Goal: Answer question/provide support: Share knowledge or assist other users

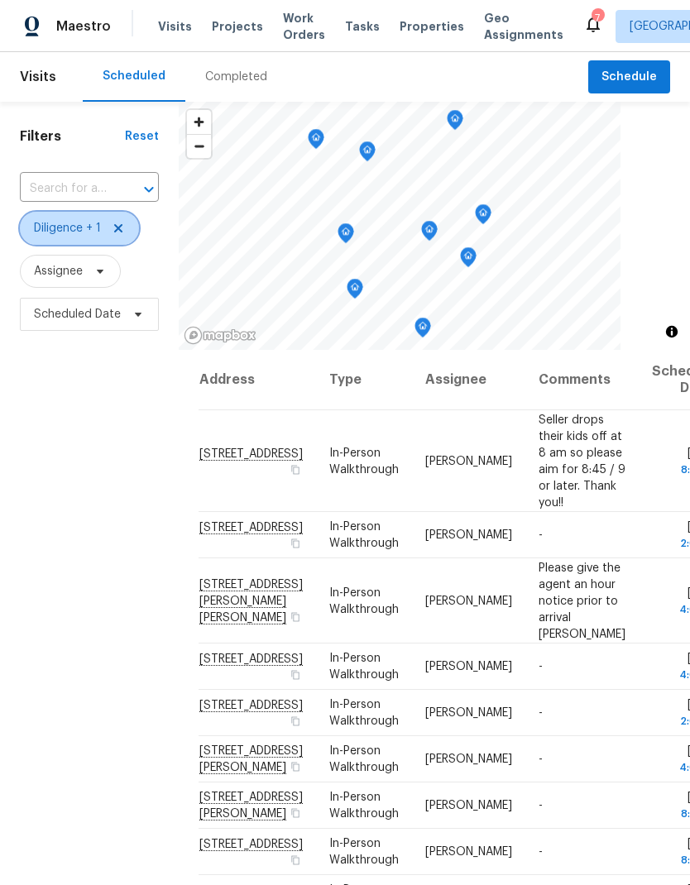
click at [122, 222] on icon at bounding box center [118, 228] width 13 height 13
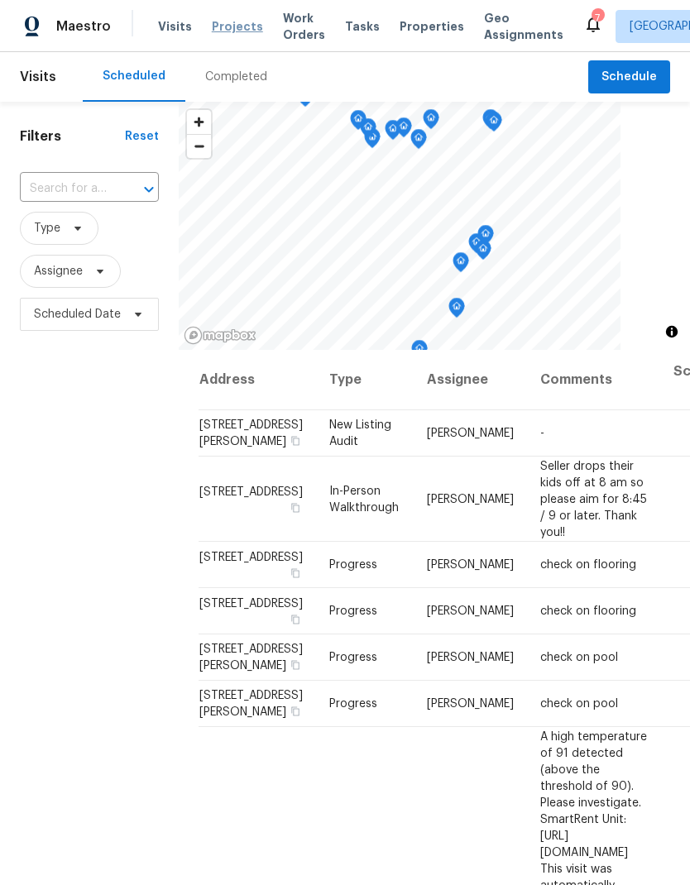
click at [232, 33] on span "Projects" at bounding box center [237, 26] width 51 height 17
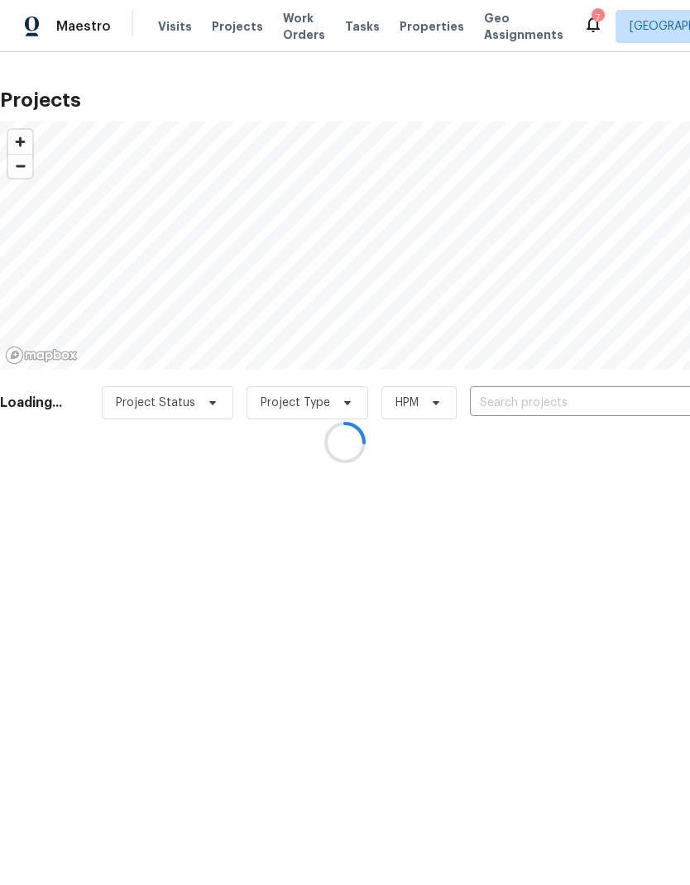
click at [552, 396] on div at bounding box center [345, 442] width 690 height 885
click at [534, 400] on div at bounding box center [345, 442] width 690 height 885
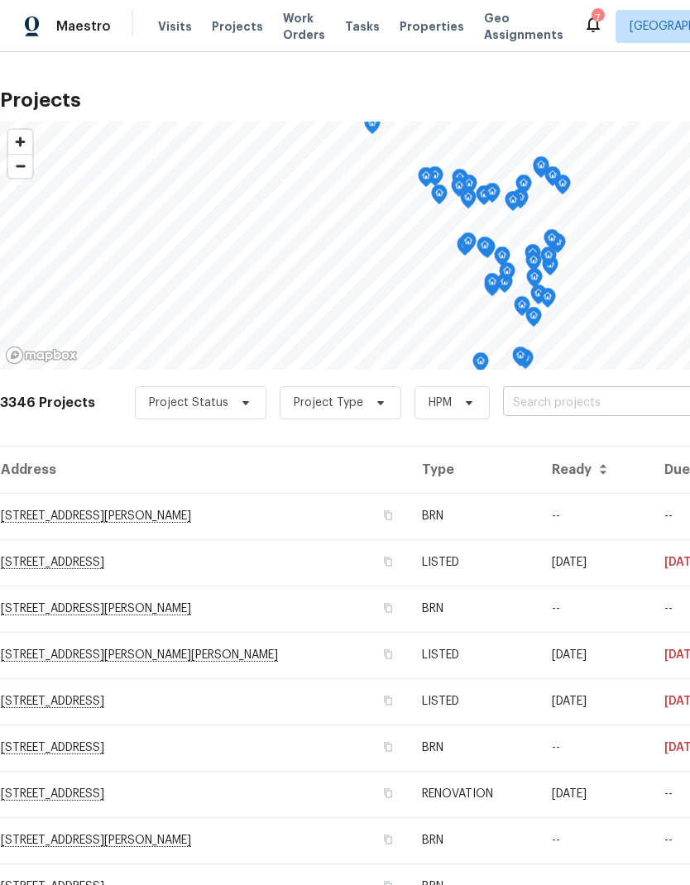
click at [582, 395] on input "text" at bounding box center [597, 403] width 189 height 26
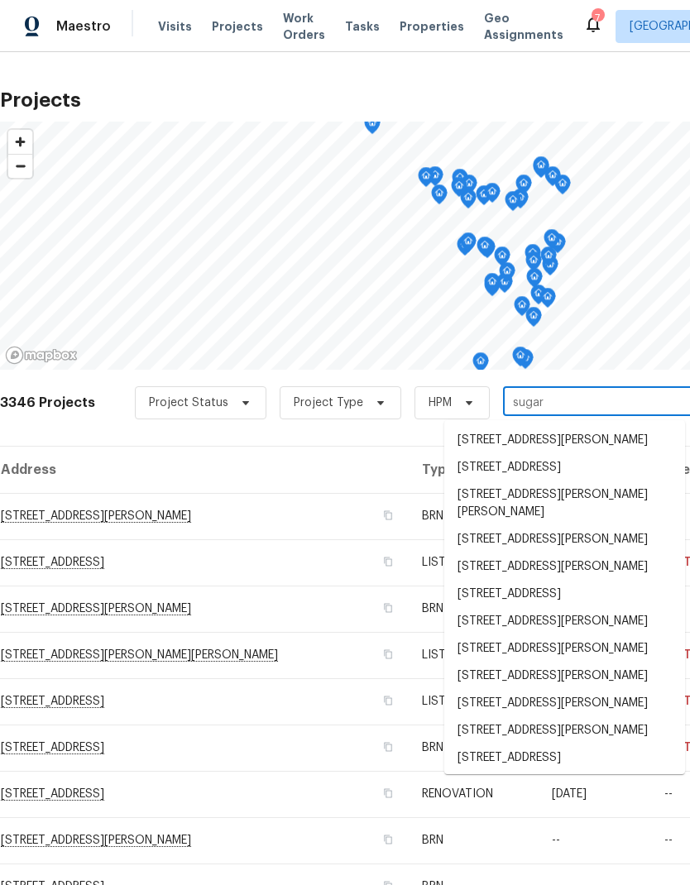
type input "sugar m"
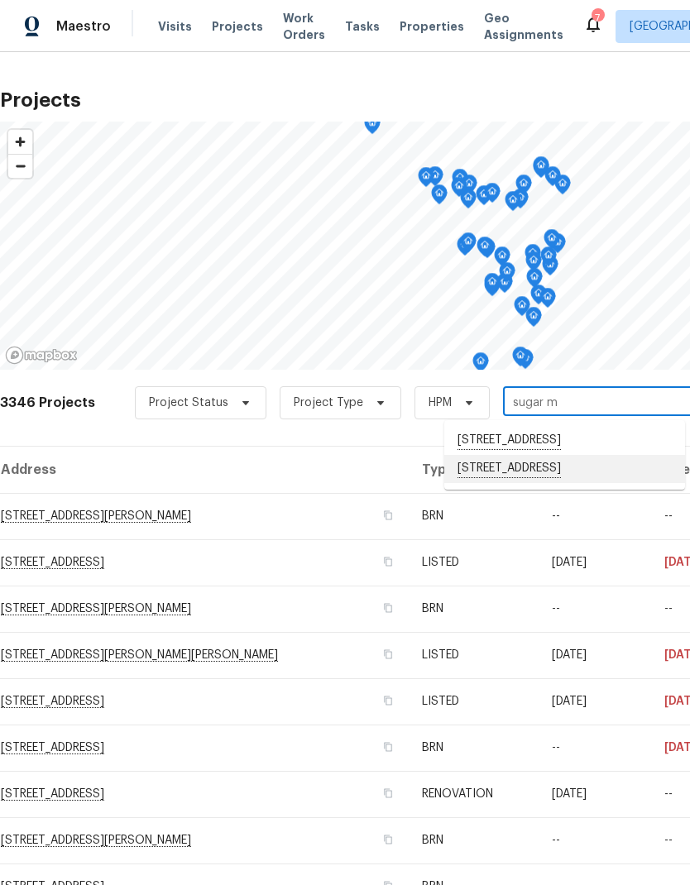
click at [528, 483] on li "[STREET_ADDRESS]" at bounding box center [564, 469] width 241 height 28
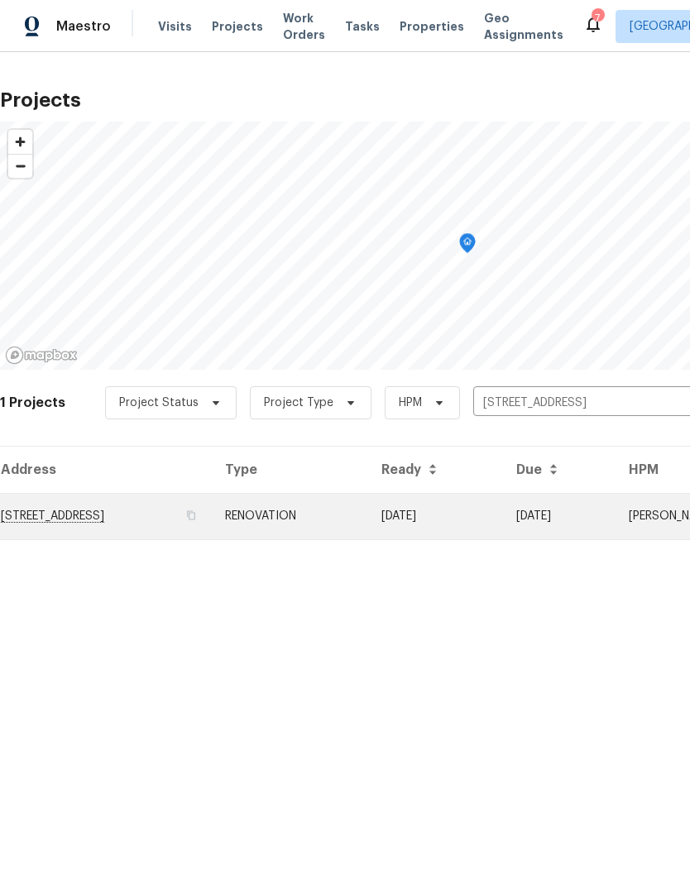
click at [84, 504] on td "[STREET_ADDRESS]" at bounding box center [106, 516] width 212 height 46
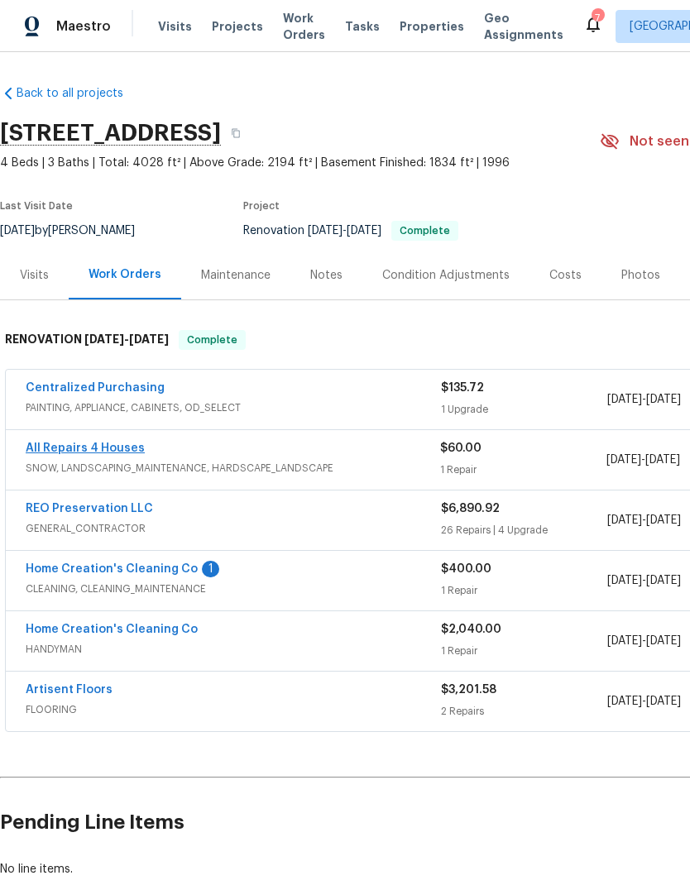
click at [75, 446] on link "All Repairs 4 Houses" at bounding box center [85, 449] width 119 height 12
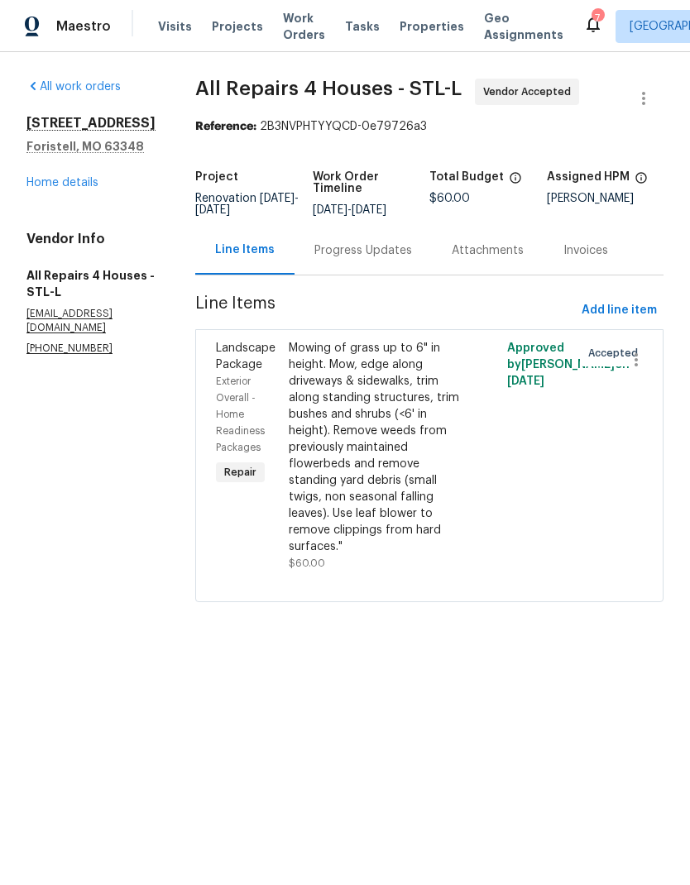
click at [386, 259] on div "Progress Updates" at bounding box center [363, 250] width 98 height 17
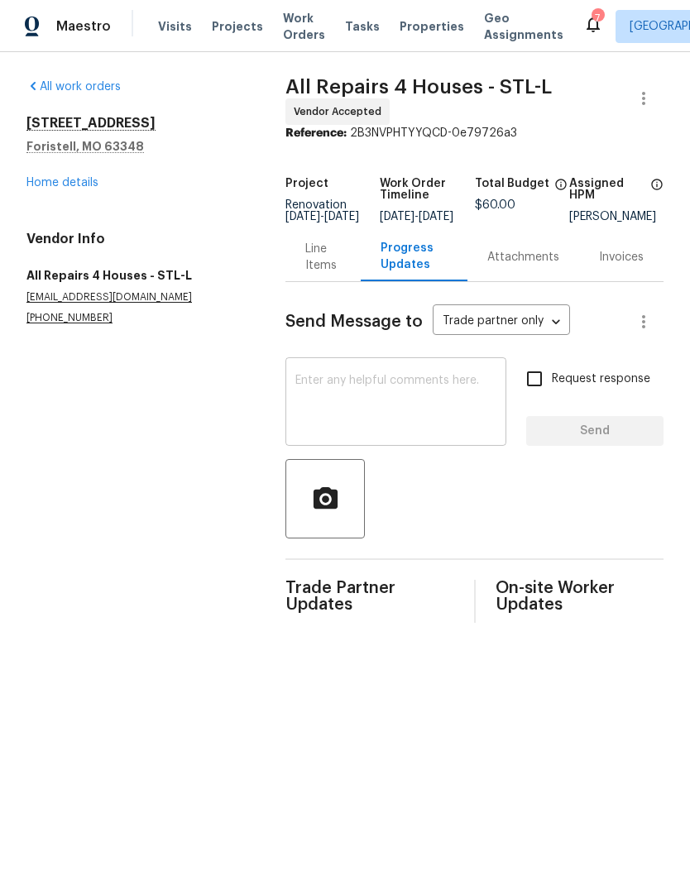
click at [424, 400] on textarea at bounding box center [395, 404] width 201 height 58
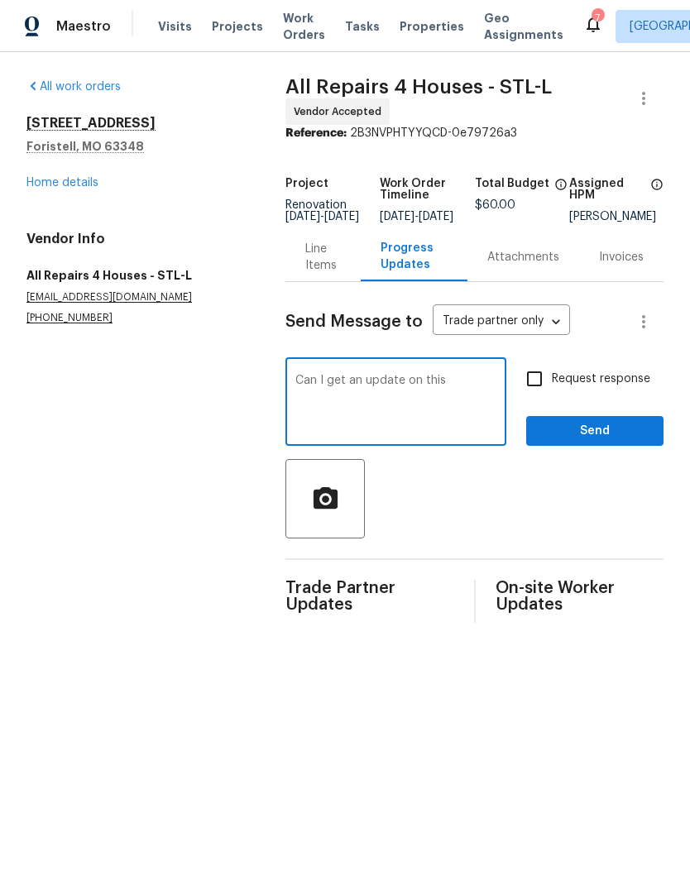
type textarea "Can I get an update on this"
click at [538, 395] on input "Request response" at bounding box center [534, 379] width 35 height 35
checkbox input "true"
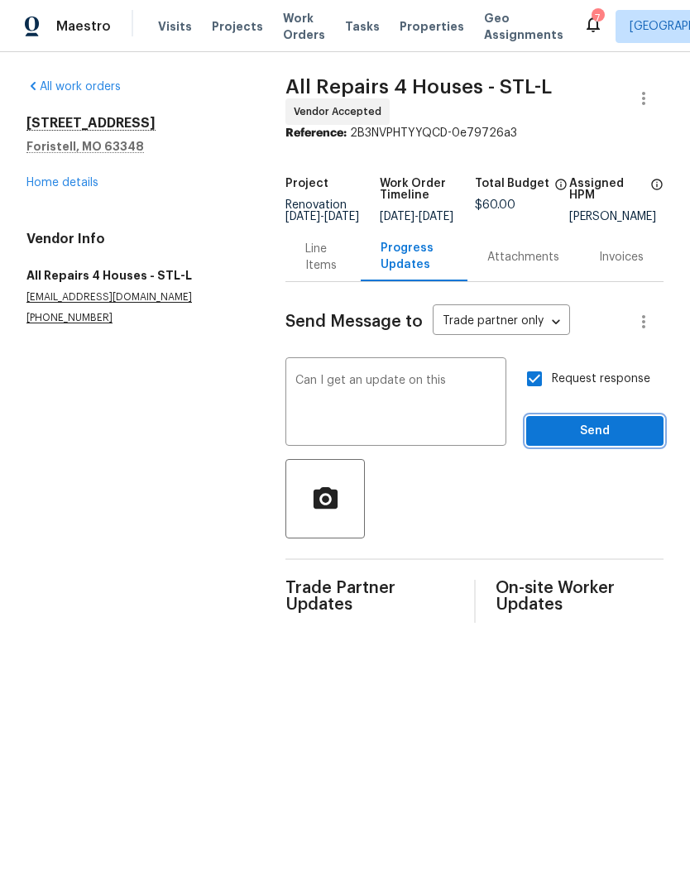
click at [601, 442] on span "Send" at bounding box center [594, 431] width 111 height 21
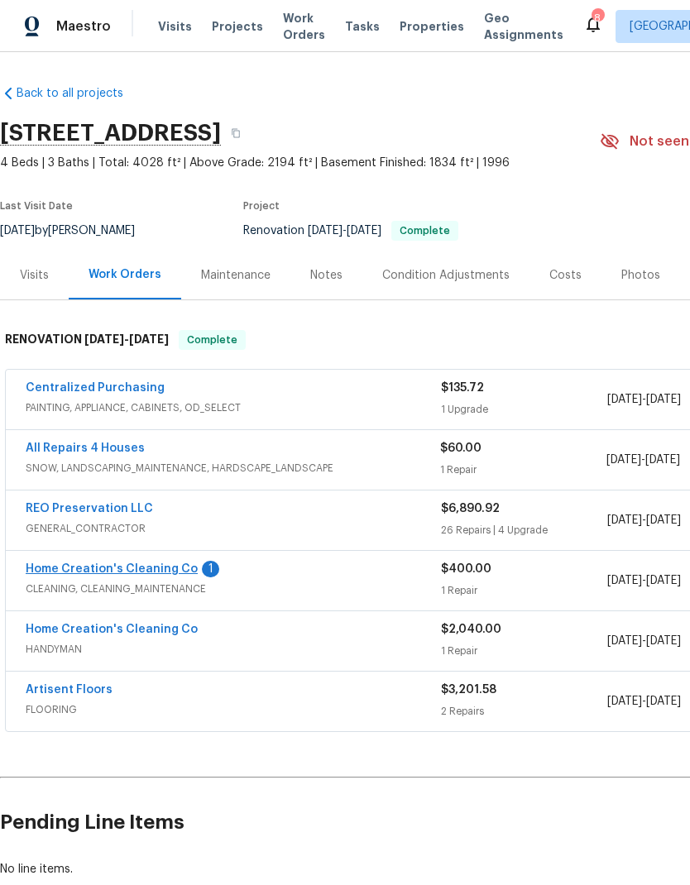
click at [98, 566] on link "Home Creation's Cleaning Co" at bounding box center [112, 569] width 172 height 12
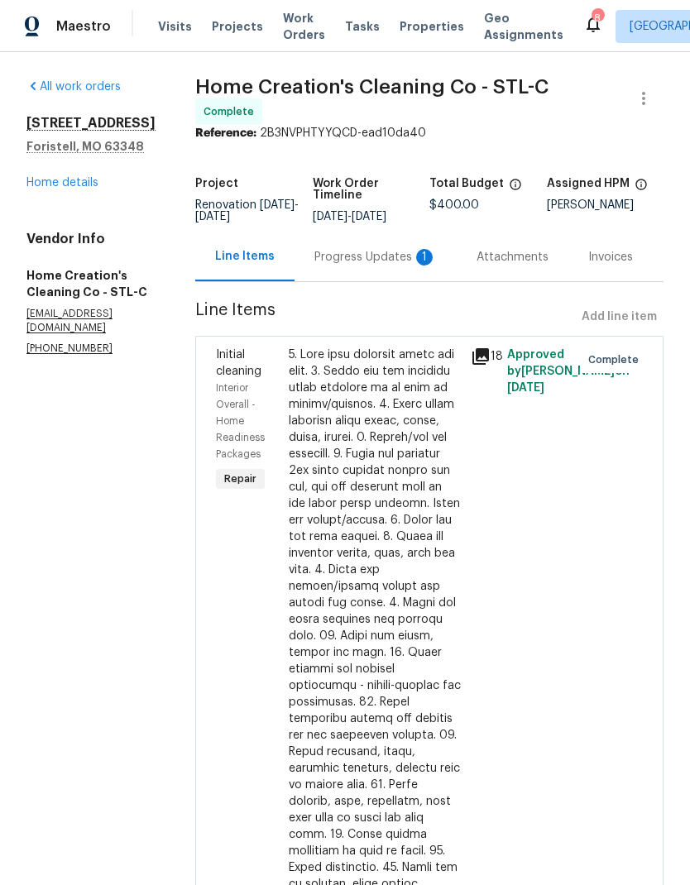
click at [376, 251] on div "Progress Updates 1" at bounding box center [376, 256] width 162 height 49
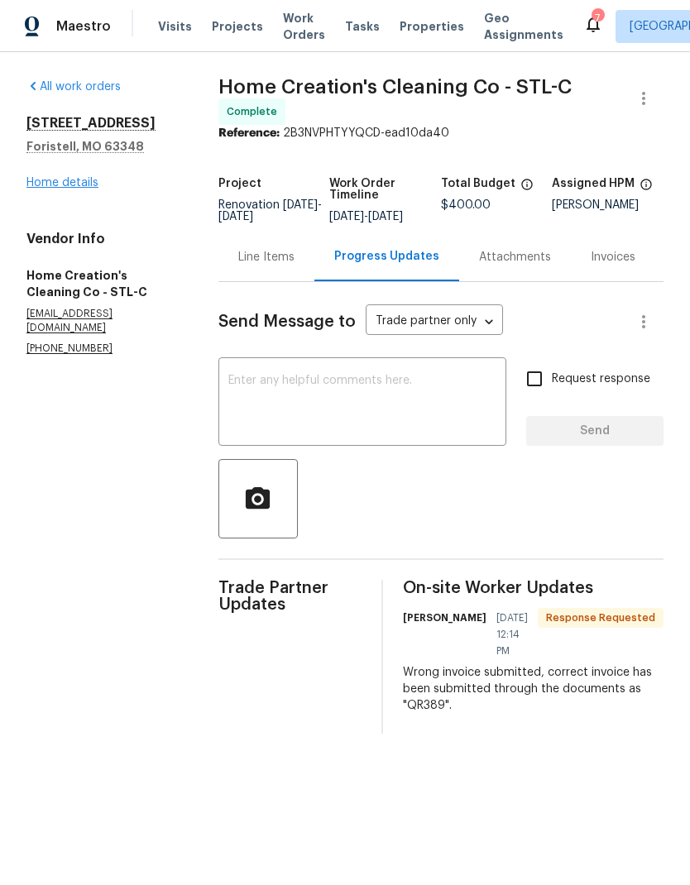
click at [54, 187] on link "Home details" at bounding box center [62, 183] width 72 height 12
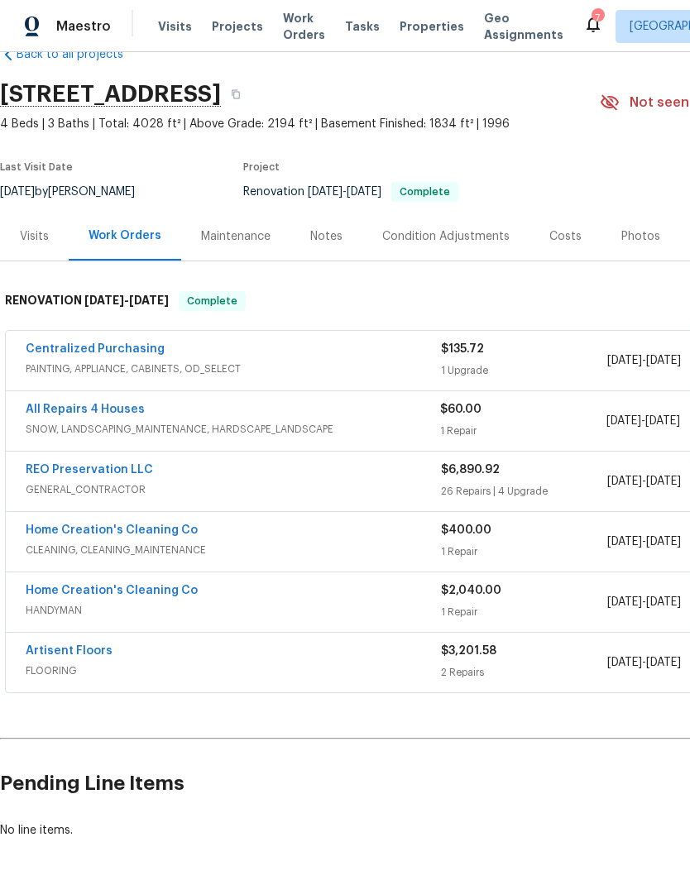
scroll to position [38, 0]
